Goal: Complete application form

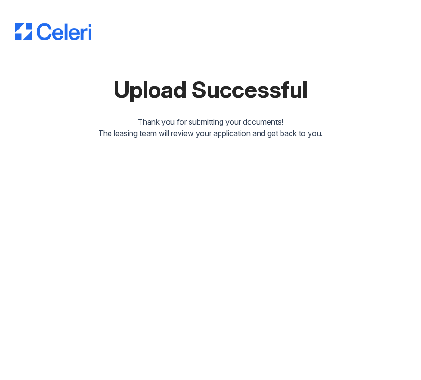
click at [112, 22] on div at bounding box center [210, 22] width 391 height 36
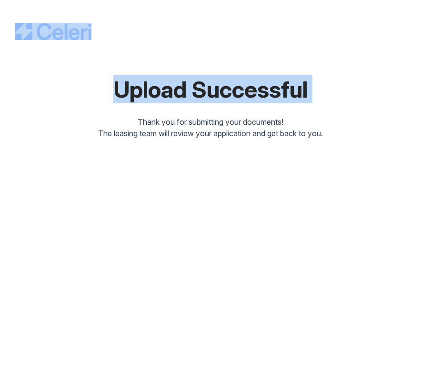
drag, startPoint x: 13, startPoint y: 9, endPoint x: 152, endPoint y: 106, distance: 170.0
click at [153, 110] on div "Upload Successful Thank you for submitting your documents! The leasing team wil…" at bounding box center [210, 190] width 421 height 380
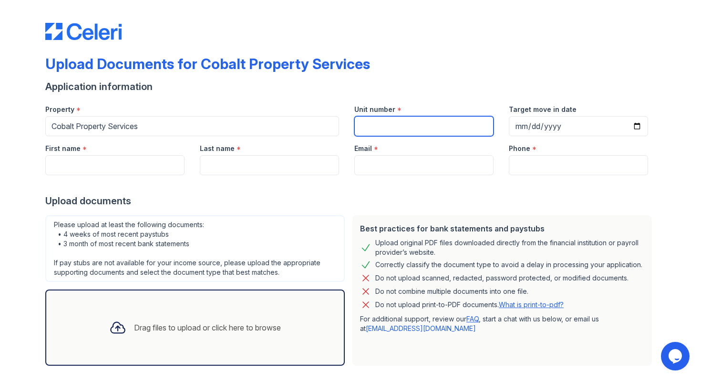
click at [394, 126] on input "Unit number" at bounding box center [423, 126] width 139 height 20
type input "9"
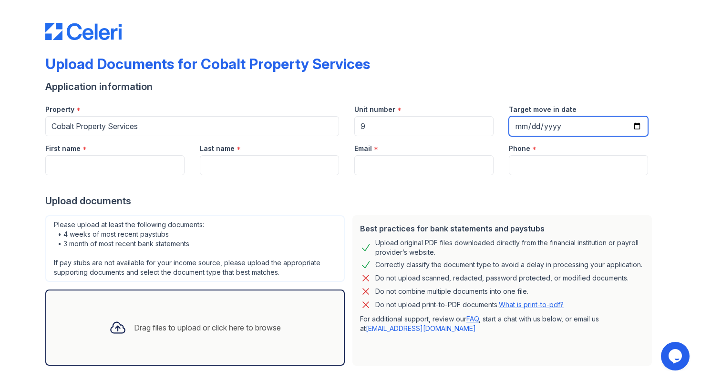
click at [532, 126] on input "Target move in date" at bounding box center [578, 126] width 139 height 20
click at [515, 129] on input "Target move in date" at bounding box center [578, 126] width 139 height 20
click at [637, 128] on input "Target move in date" at bounding box center [578, 126] width 139 height 20
type input "[DATE]"
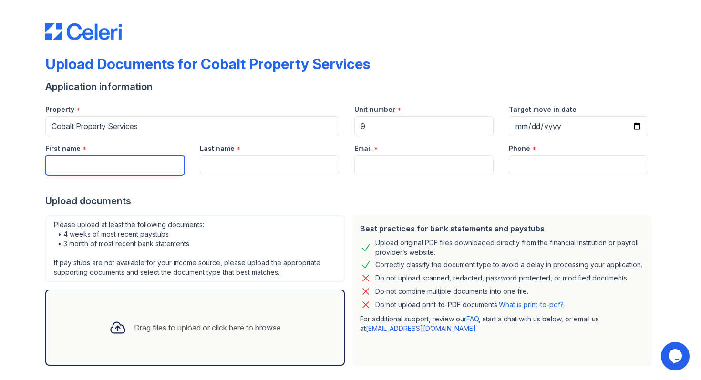
click at [96, 173] on input "First name" at bounding box center [114, 165] width 139 height 20
type input "[PERSON_NAME]"
type input "[EMAIL_ADDRESS][DOMAIN_NAME]"
type input "5105427659"
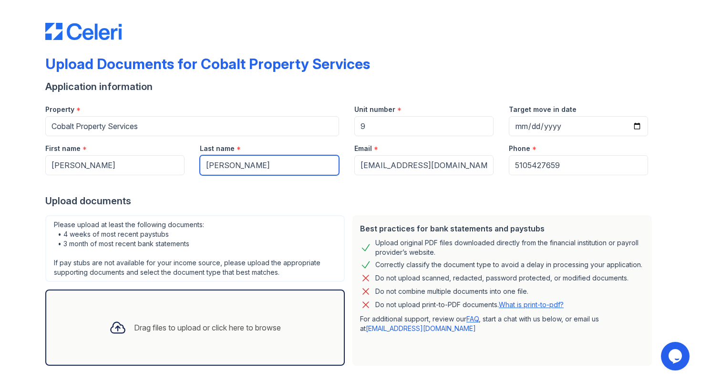
click at [242, 162] on input "[PERSON_NAME]" at bounding box center [269, 165] width 139 height 20
type input "[PERSON_NAME]"
click at [200, 329] on div "Drag files to upload or click here to browse" at bounding box center [207, 327] width 147 height 11
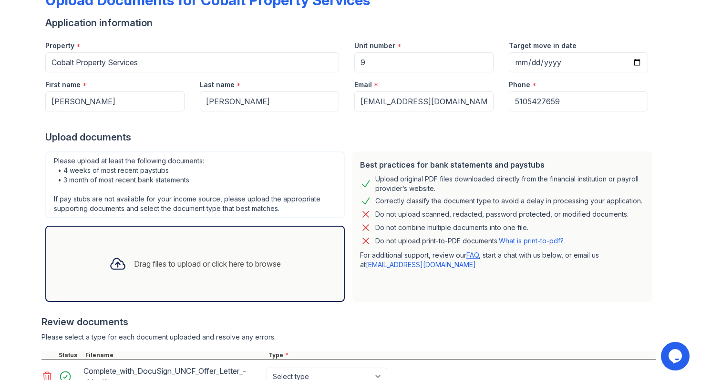
scroll to position [143, 0]
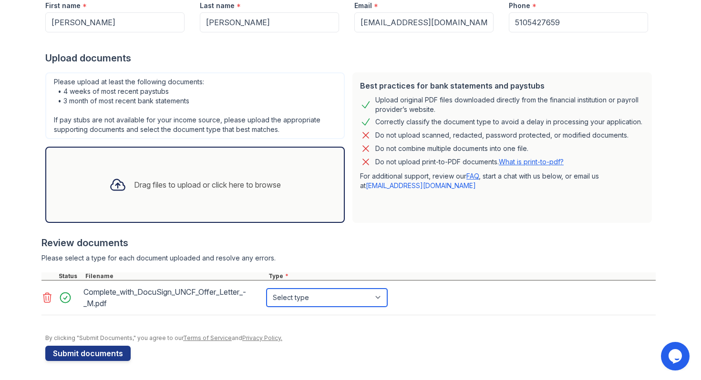
click at [316, 298] on select "Select type Paystub Bank Statement Offer Letter Tax Documents Benefit Award Let…" at bounding box center [326, 298] width 121 height 18
select select "offer_letter"
click at [194, 192] on div "Drag files to upload or click here to browse" at bounding box center [195, 185] width 187 height 32
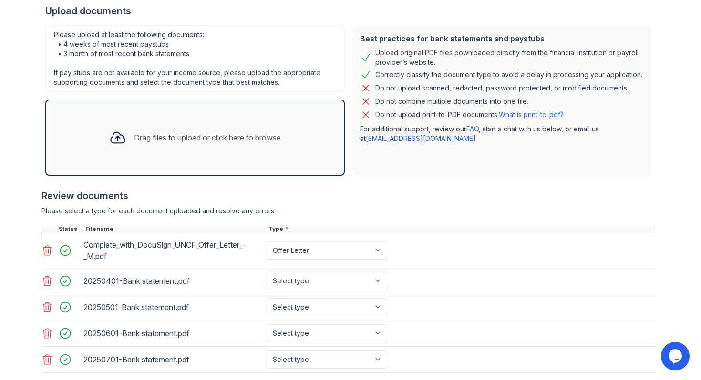
scroll to position [248, 0]
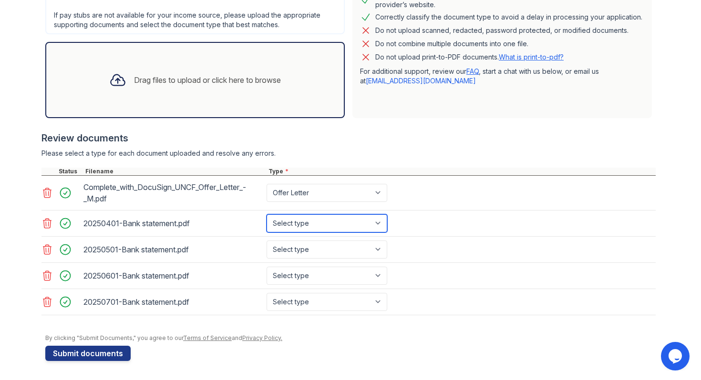
click at [383, 223] on select "Select type Paystub Bank Statement Offer Letter Tax Documents Benefit Award Let…" at bounding box center [326, 223] width 121 height 18
select select "bank_statement"
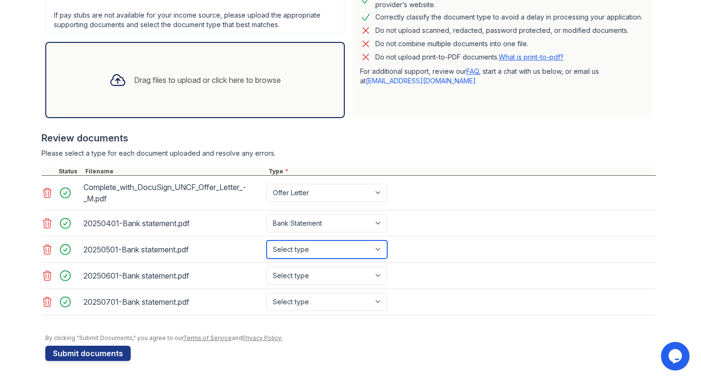
click at [329, 244] on select "Select type Paystub Bank Statement Offer Letter Tax Documents Benefit Award Let…" at bounding box center [326, 250] width 121 height 18
select select "bank_statement"
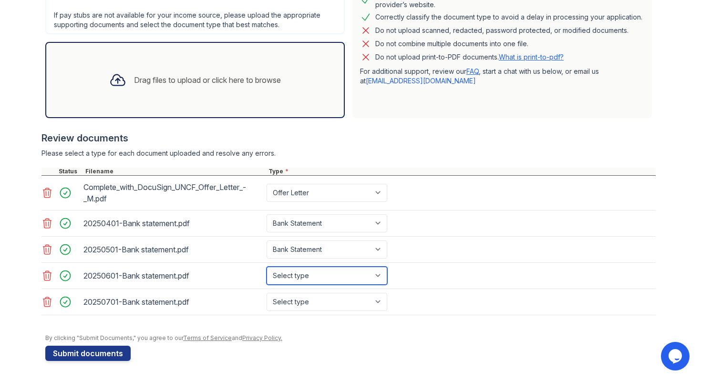
click at [305, 273] on select "Select type Paystub Bank Statement Offer Letter Tax Documents Benefit Award Let…" at bounding box center [326, 276] width 121 height 18
select select "bank_statement"
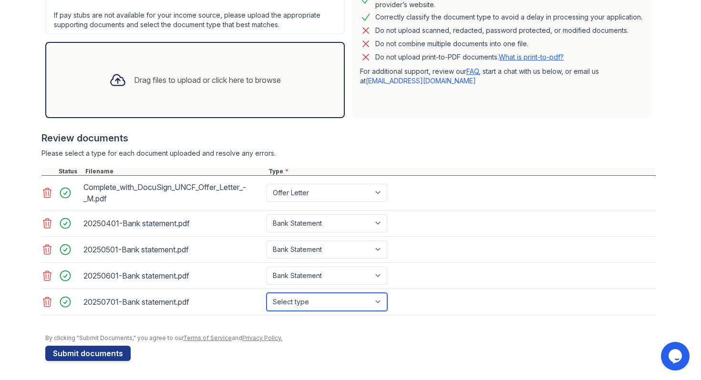
click at [303, 302] on select "Select type Paystub Bank Statement Offer Letter Tax Documents Benefit Award Let…" at bounding box center [326, 302] width 121 height 18
select select "bank_statement"
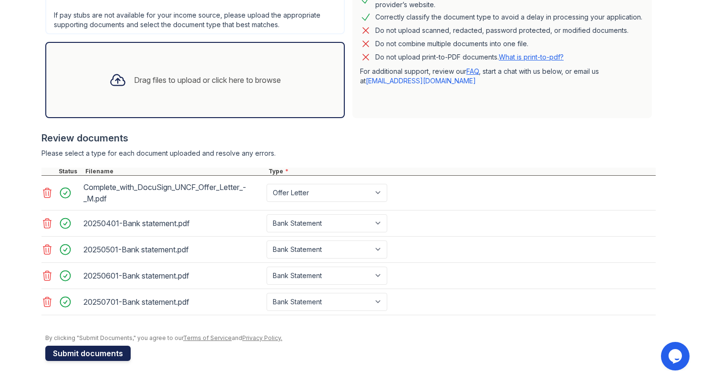
click at [108, 354] on button "Submit documents" at bounding box center [87, 353] width 85 height 15
